Goal: Task Accomplishment & Management: Use online tool/utility

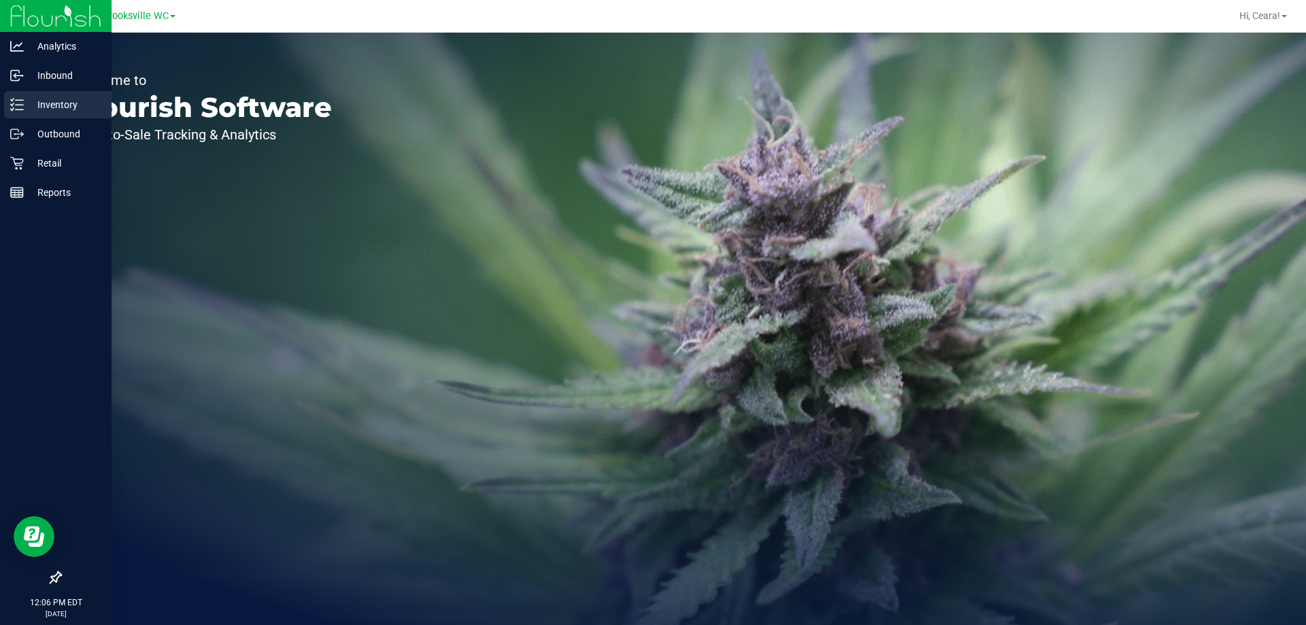
click at [77, 107] on p "Inventory" at bounding box center [65, 105] width 82 height 16
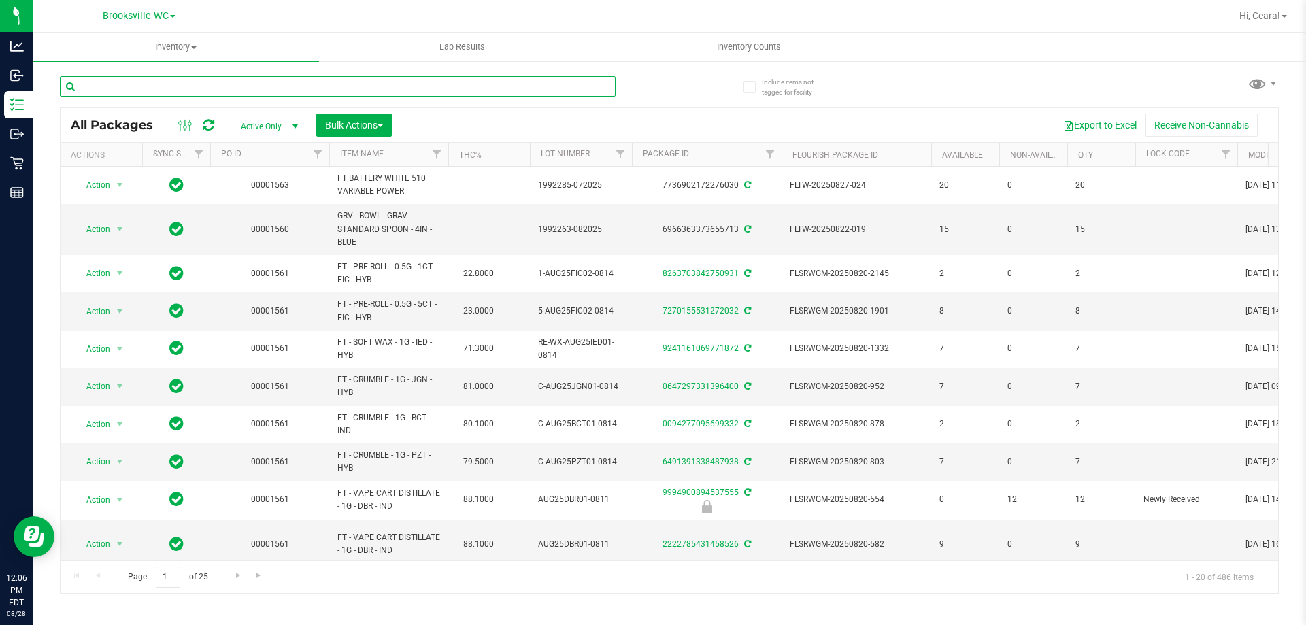
click at [242, 86] on input "text" at bounding box center [338, 86] width 556 height 20
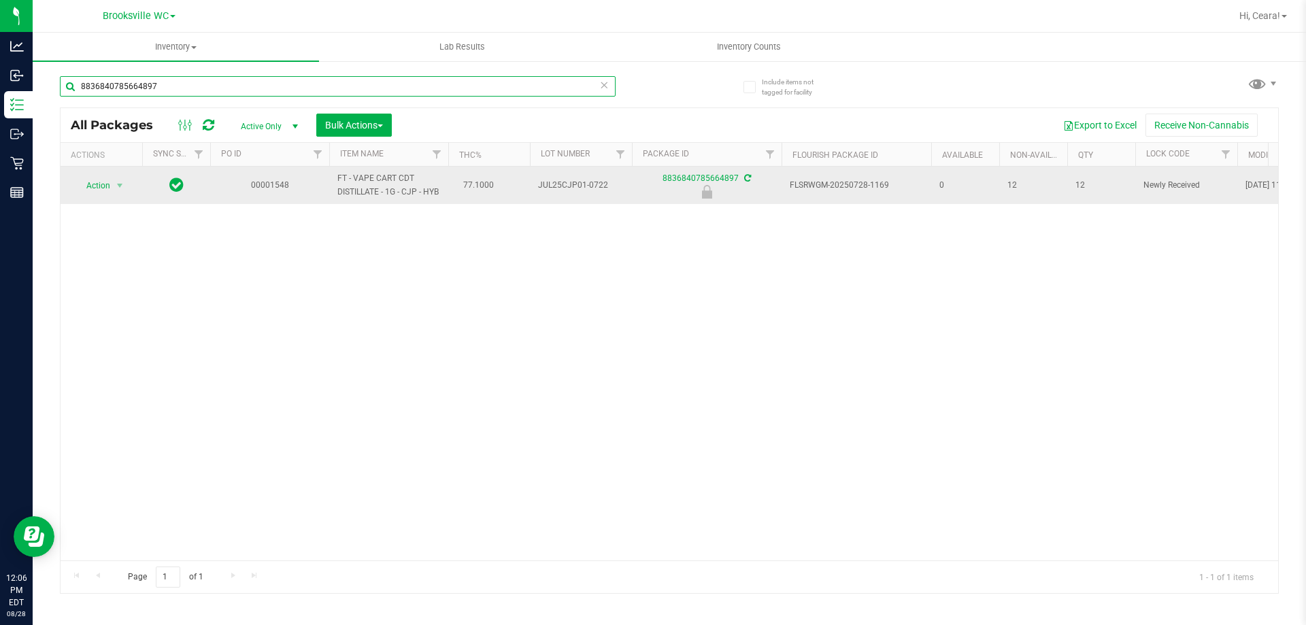
type input "8836840785664897"
click at [110, 182] on span "Action" at bounding box center [92, 185] width 37 height 19
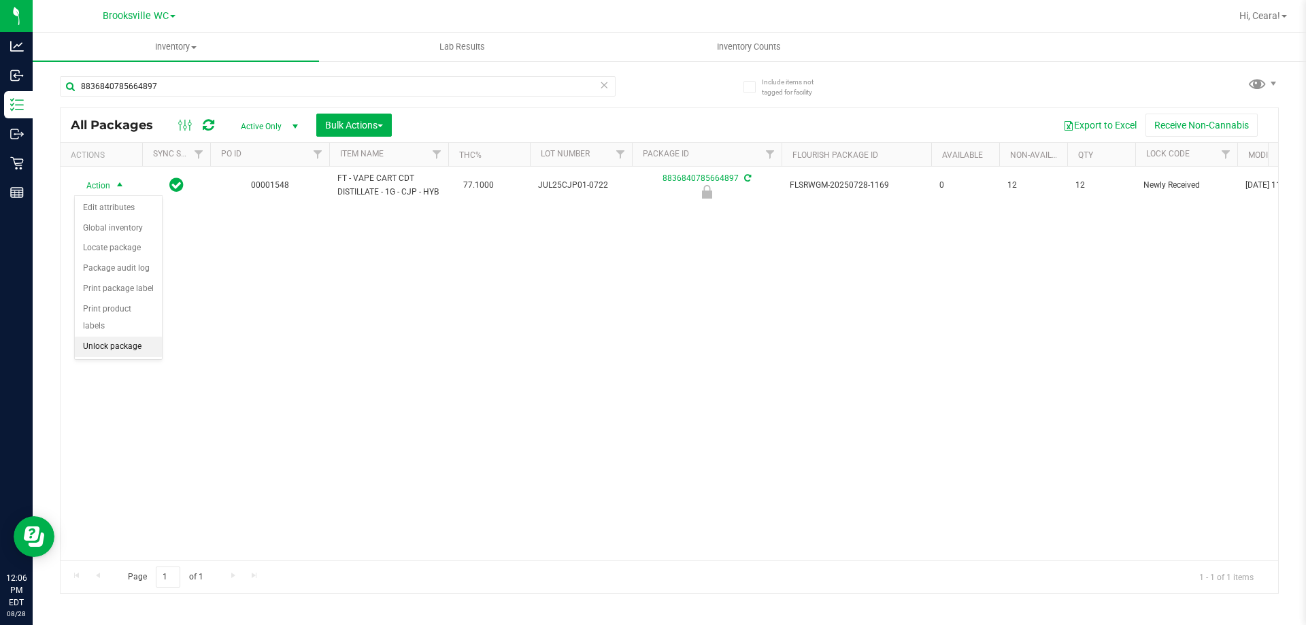
click at [120, 337] on li "Unlock package" at bounding box center [118, 347] width 87 height 20
